Goal: Navigation & Orientation: Find specific page/section

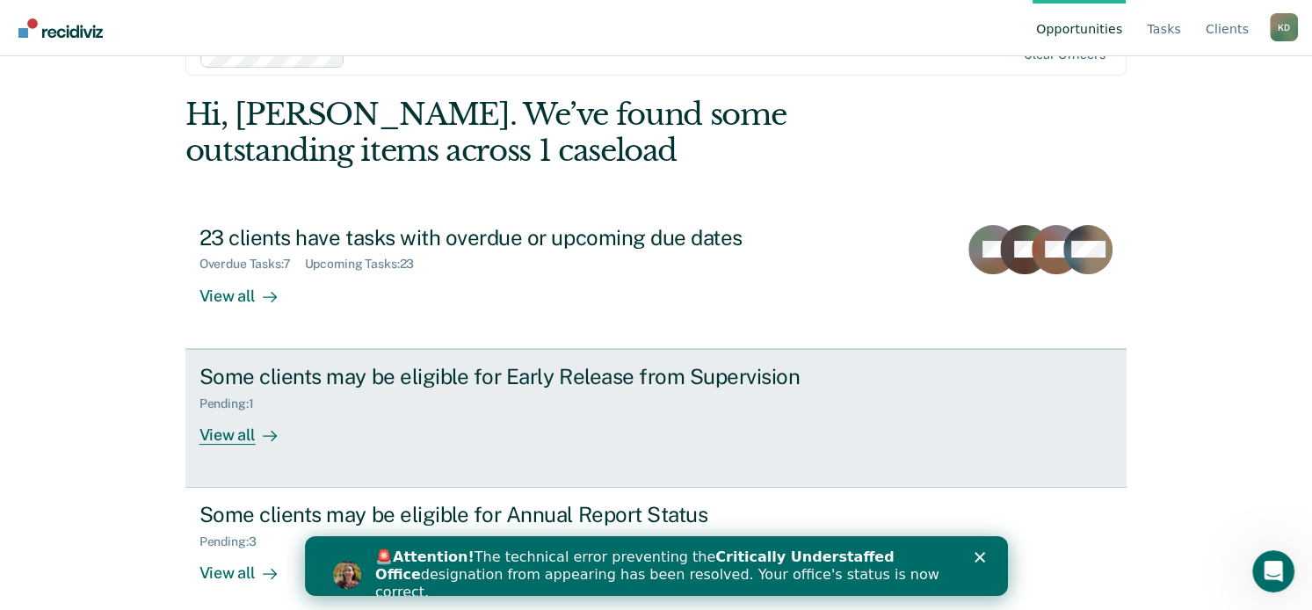
scroll to position [67, 0]
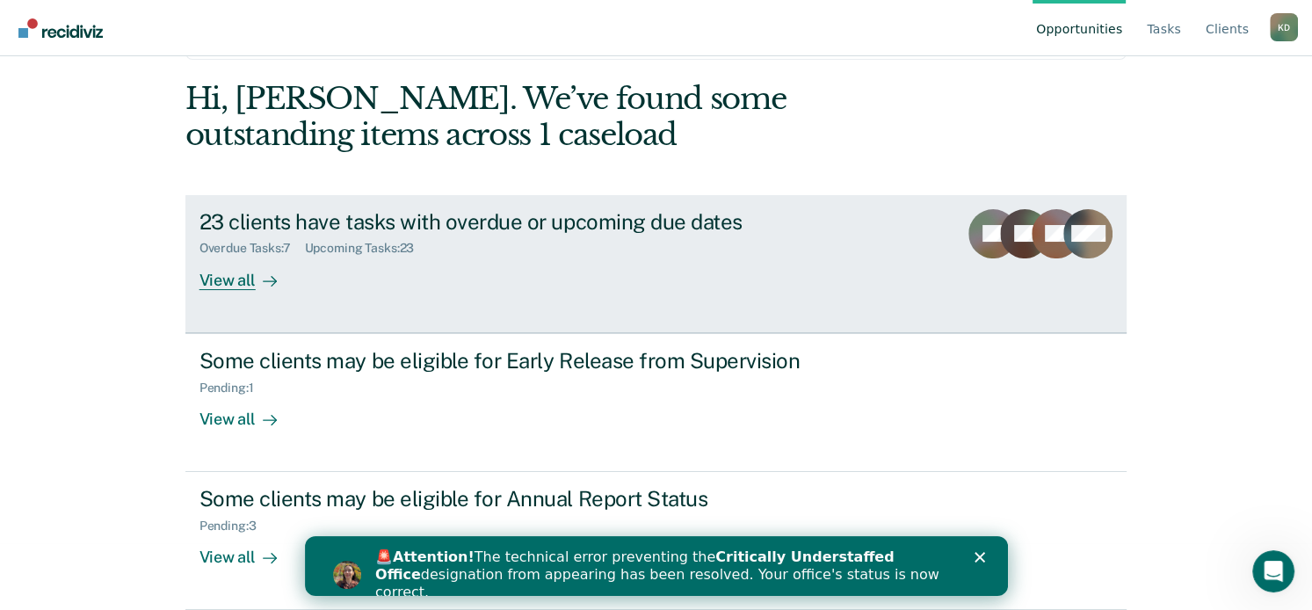
click at [263, 275] on icon at bounding box center [270, 281] width 14 height 14
